Goal: Find specific page/section: Find specific page/section

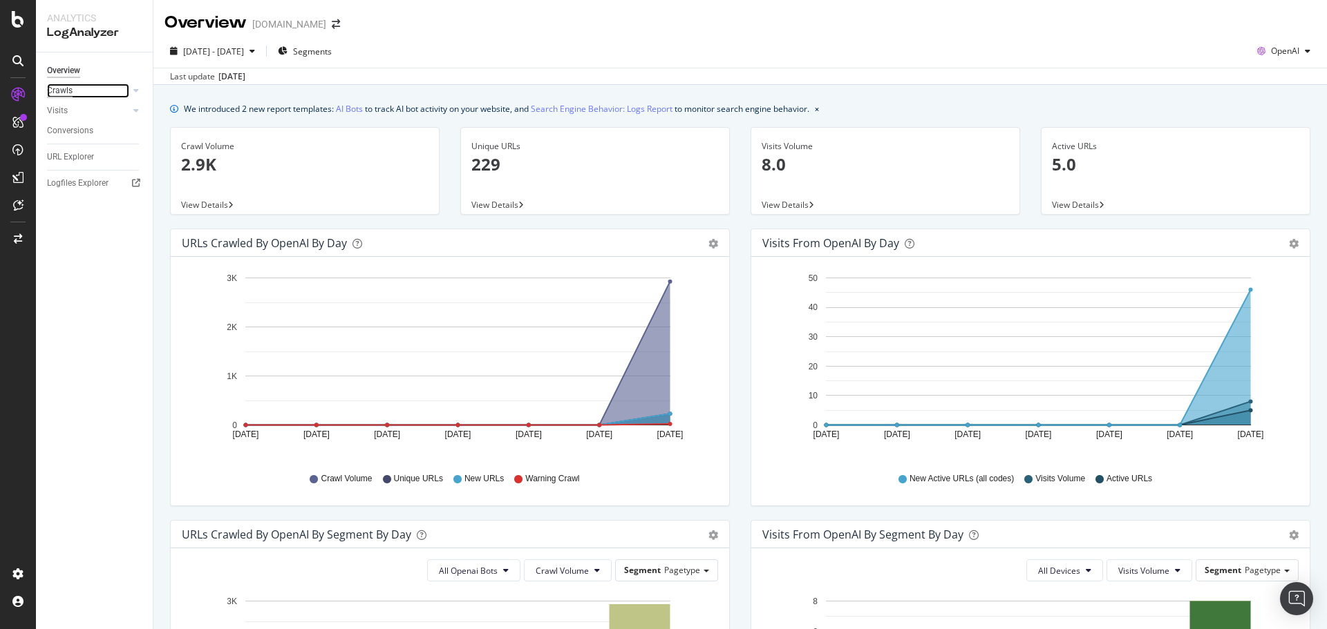
click at [67, 90] on div "Crawls" at bounding box center [60, 91] width 26 height 15
